Goal: Complete application form: Complete application form

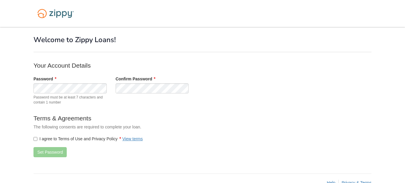
click at [39, 139] on label "I agree to Terms of Use and Privacy Policy View terms" at bounding box center [88, 139] width 109 height 6
click at [41, 150] on button "Set Password" at bounding box center [50, 152] width 33 height 10
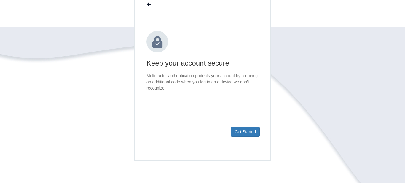
scroll to position [58, 0]
click at [253, 133] on button "Get Started" at bounding box center [245, 132] width 29 height 10
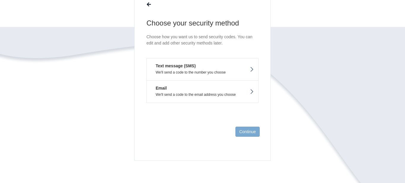
click at [248, 69] on button "Text message (SMS) We'll send a code to the number you choose" at bounding box center [203, 69] width 112 height 22
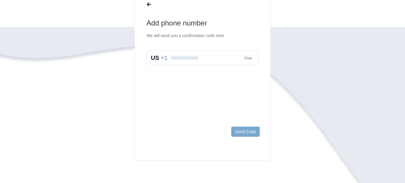
click at [226, 59] on input "text" at bounding box center [203, 58] width 112 height 14
type input "**********"
click at [237, 133] on button "Send Code" at bounding box center [245, 132] width 28 height 10
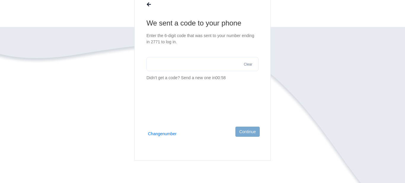
click at [190, 66] on input "text" at bounding box center [203, 64] width 112 height 14
type input "******"
click at [252, 128] on button "Continue" at bounding box center [248, 132] width 24 height 10
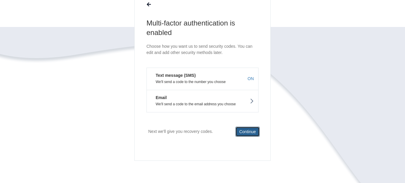
click at [242, 133] on button "Continue" at bounding box center [248, 132] width 24 height 10
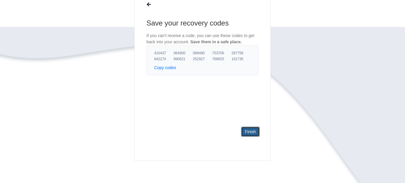
click at [242, 134] on link "Finish" at bounding box center [250, 132] width 19 height 10
